Goal: Transaction & Acquisition: Download file/media

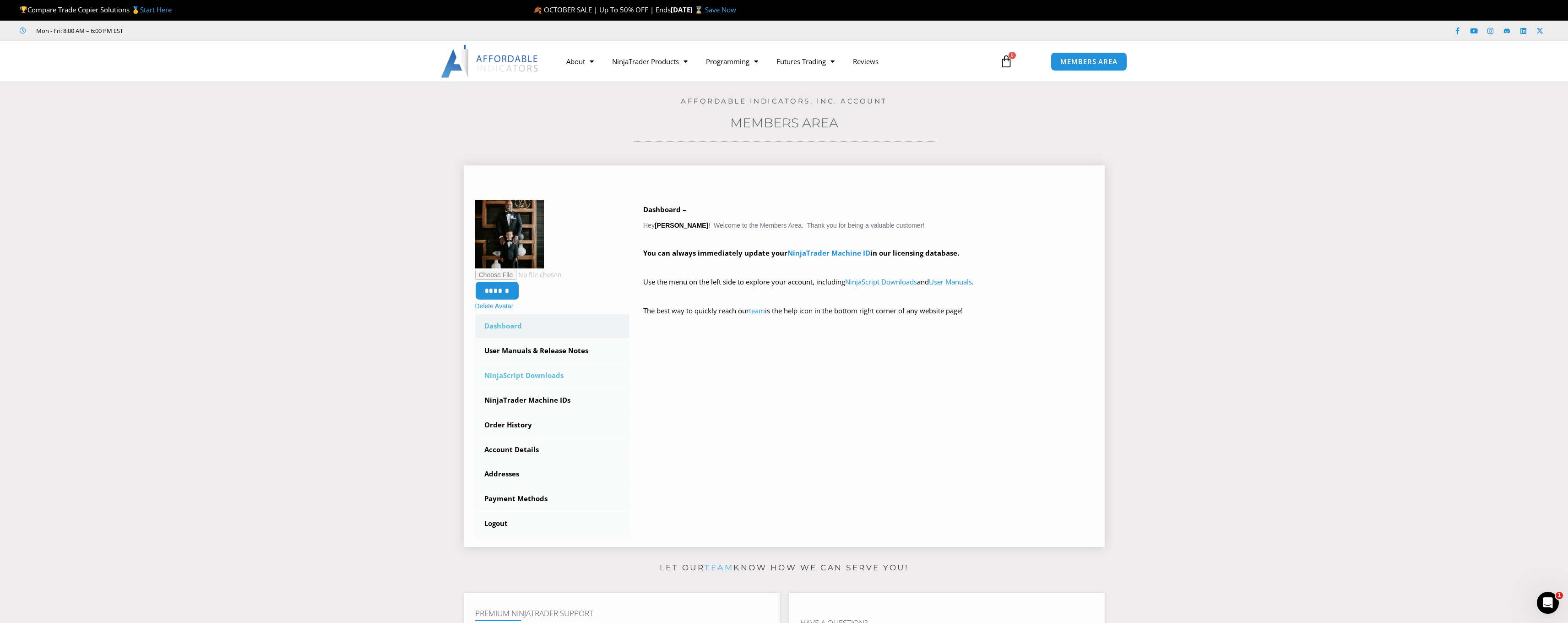
click at [536, 376] on link "NinjaScript Downloads" at bounding box center [553, 375] width 155 height 24
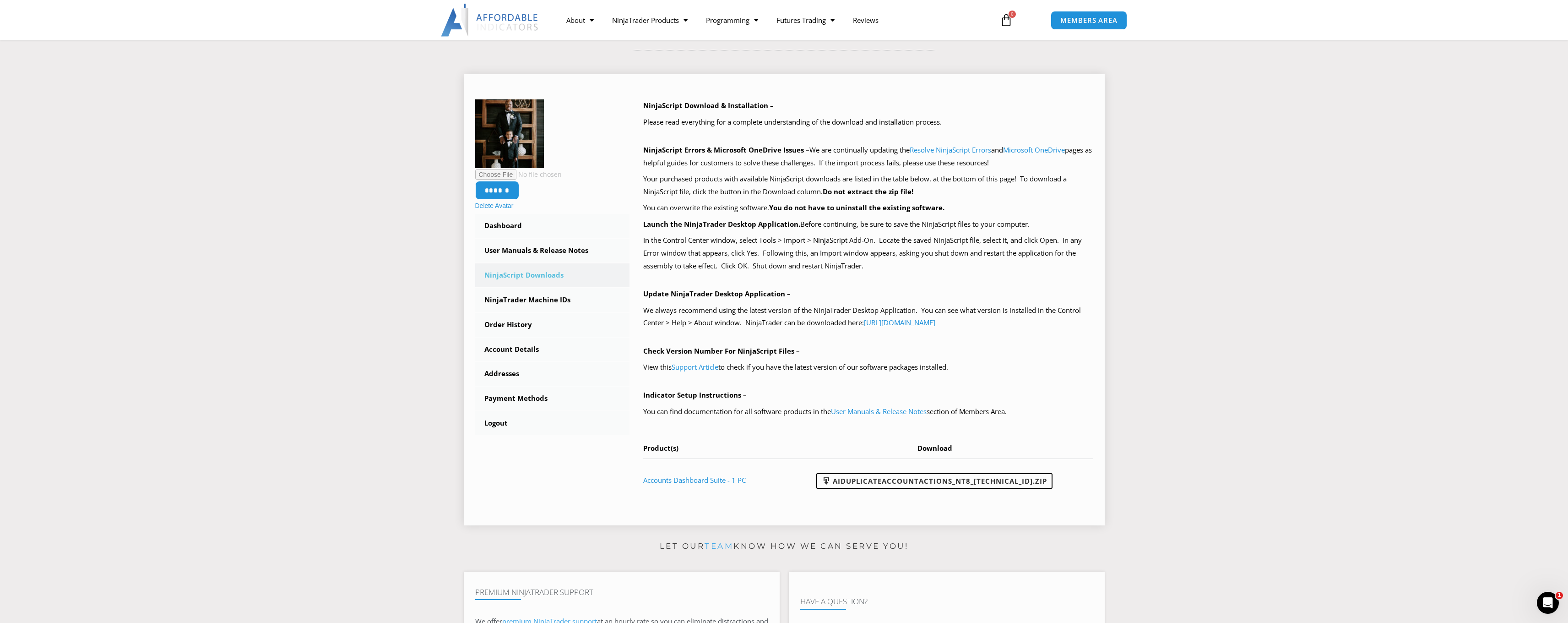
scroll to position [93, 0]
click at [1005, 21] on icon at bounding box center [1006, 20] width 13 height 13
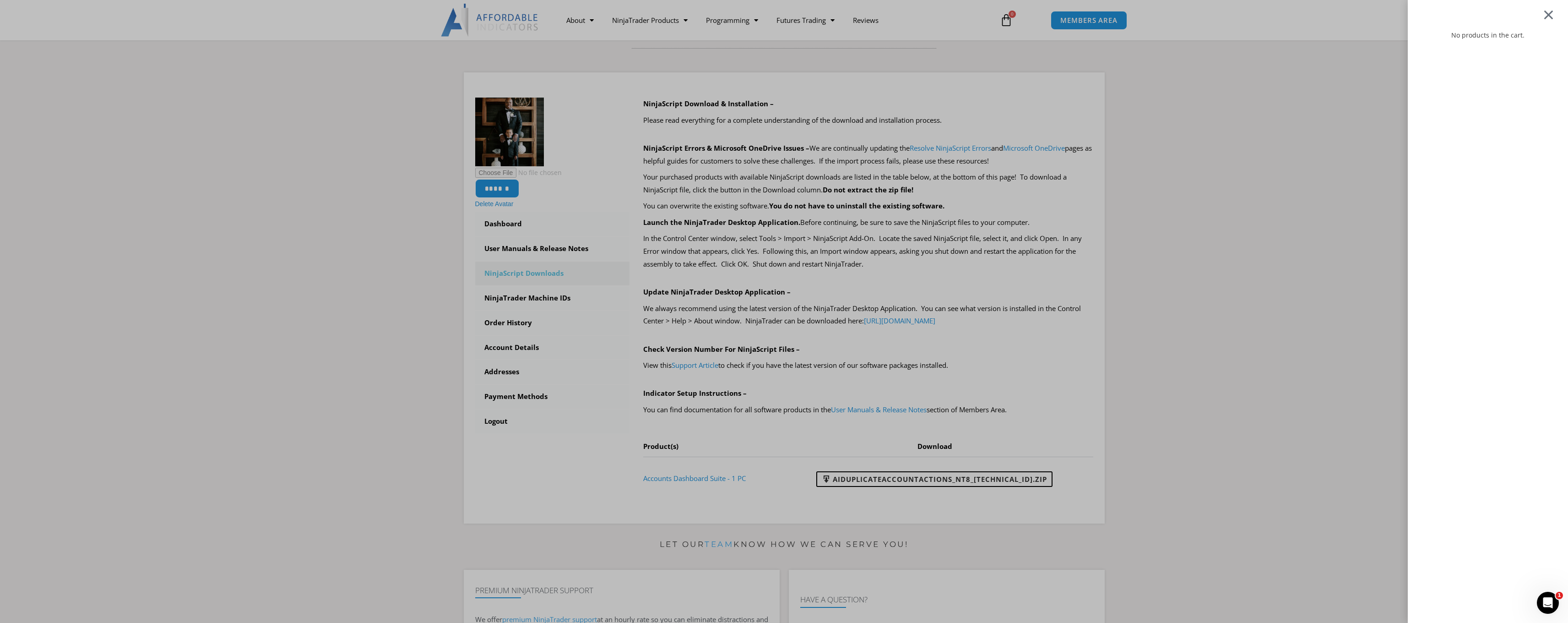
click at [1553, 16] on div at bounding box center [1549, 15] width 12 height 11
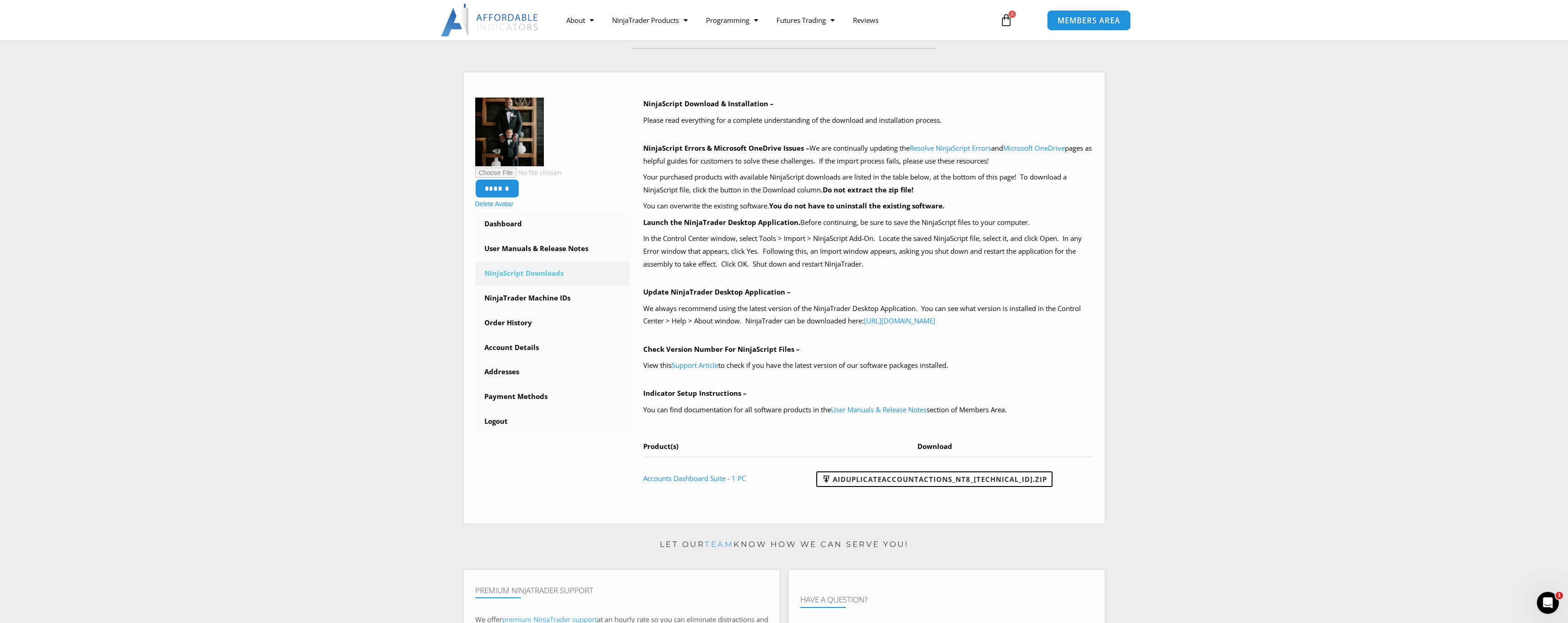
click at [1085, 24] on span "MEMBERS AREA" at bounding box center [1088, 20] width 63 height 8
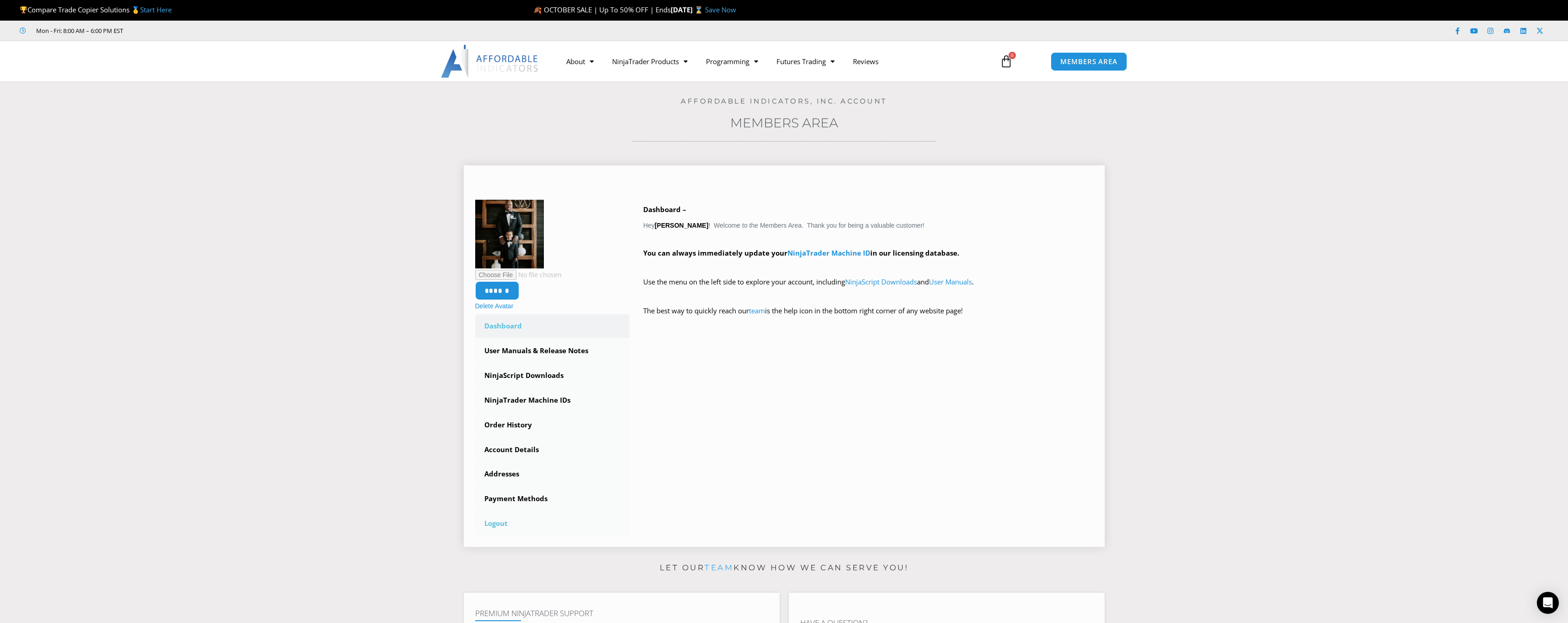
click at [500, 521] on link "Logout" at bounding box center [553, 523] width 155 height 24
